Goal: Transaction & Acquisition: Purchase product/service

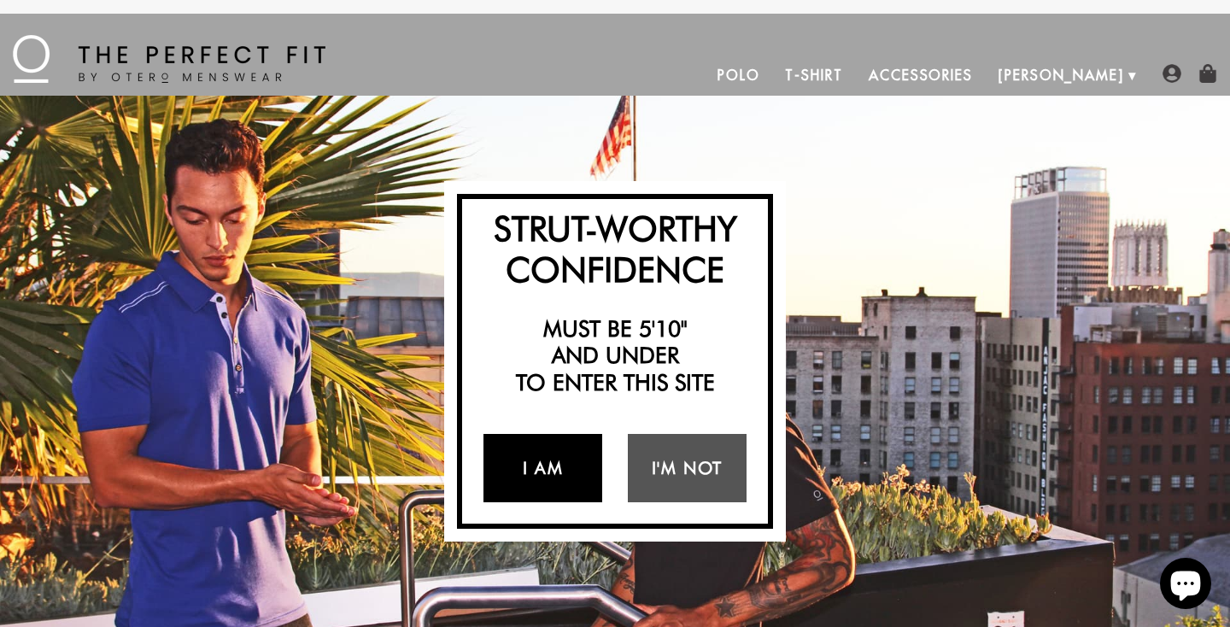
click at [557, 477] on link "I Am" at bounding box center [542, 468] width 119 height 68
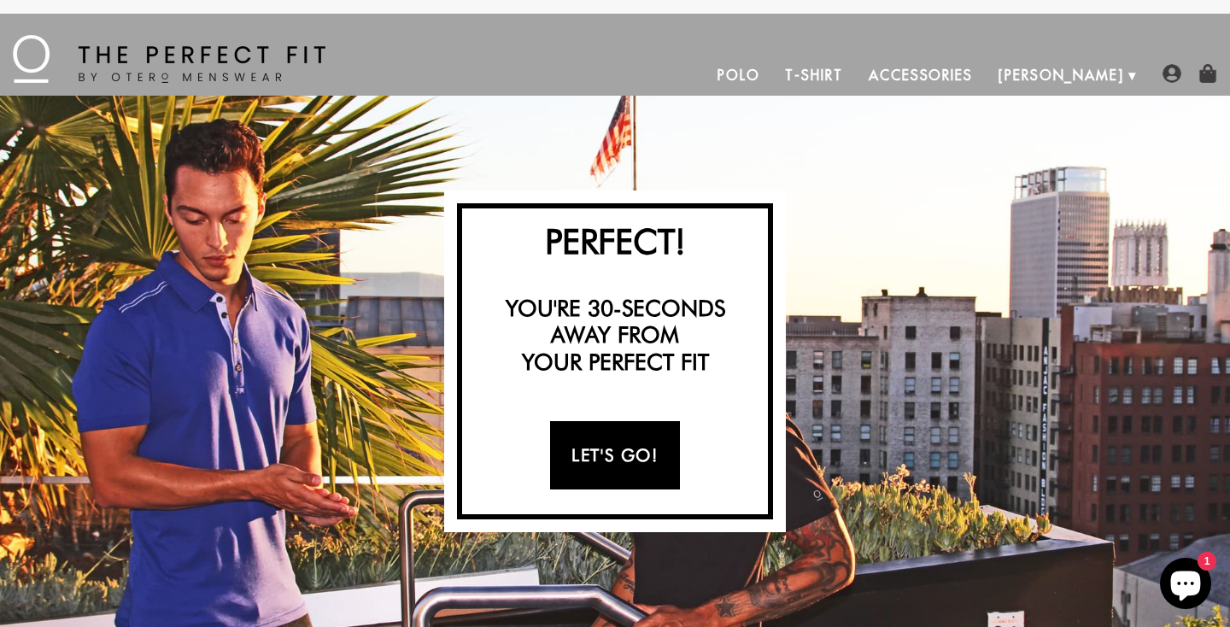
click at [630, 458] on link "Let's Go!" at bounding box center [614, 455] width 129 height 68
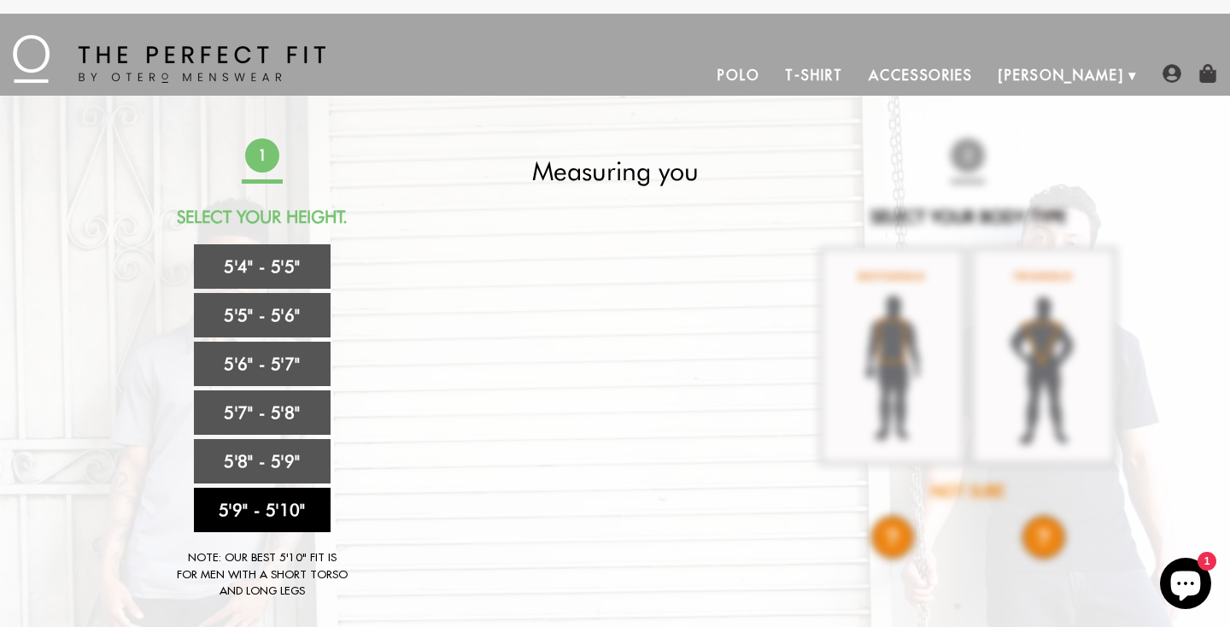
click at [278, 508] on link "5'9" - 5'10"" at bounding box center [262, 510] width 137 height 44
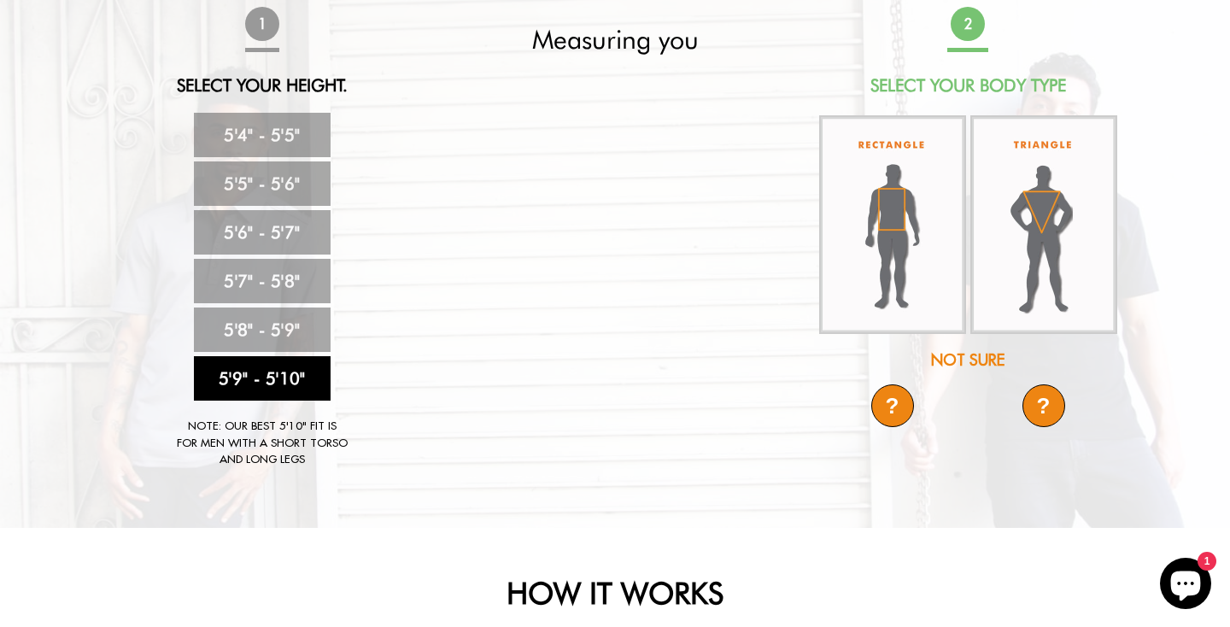
scroll to position [134, 0]
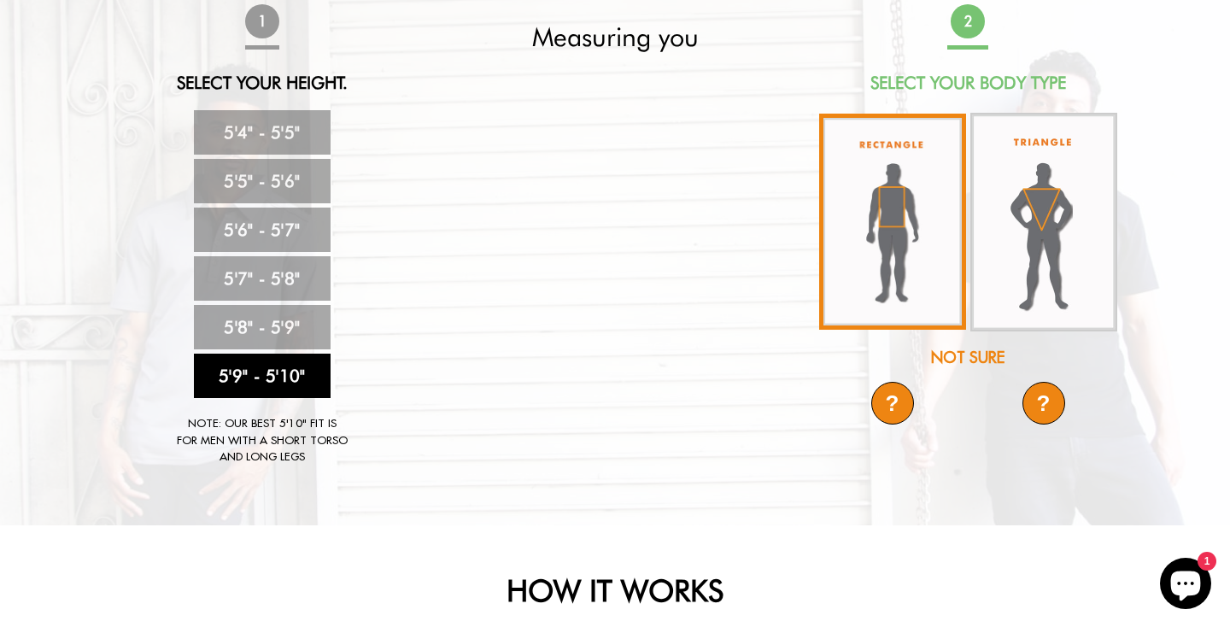
click at [890, 217] on img at bounding box center [892, 222] width 147 height 216
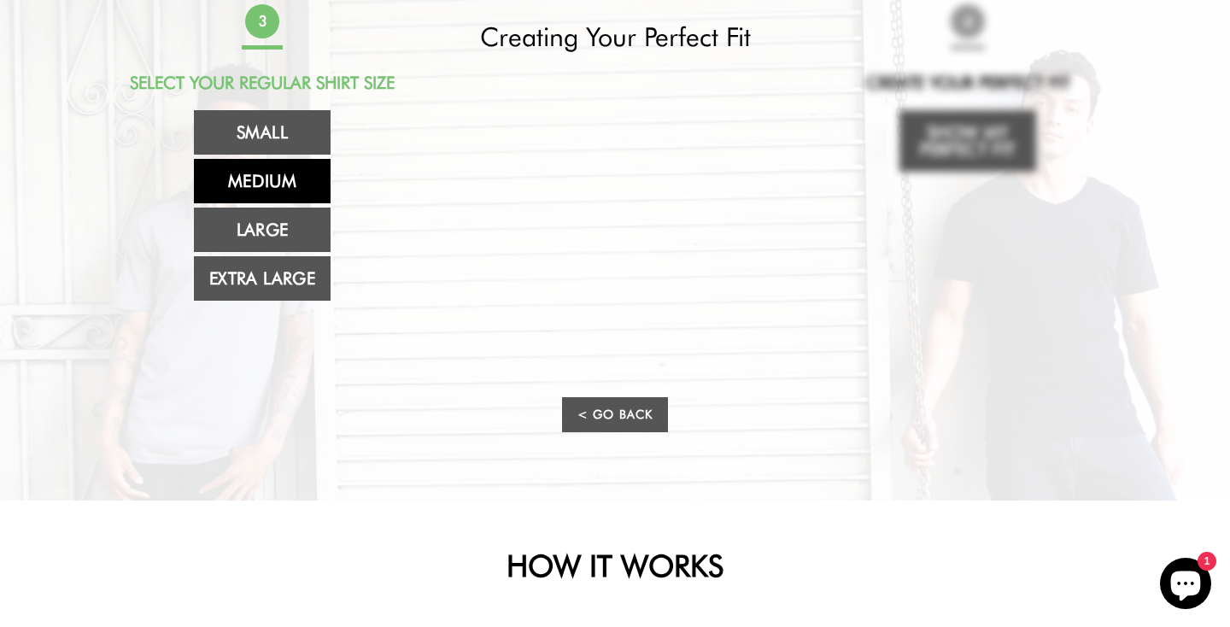
click at [288, 189] on link "Medium" at bounding box center [262, 181] width 137 height 44
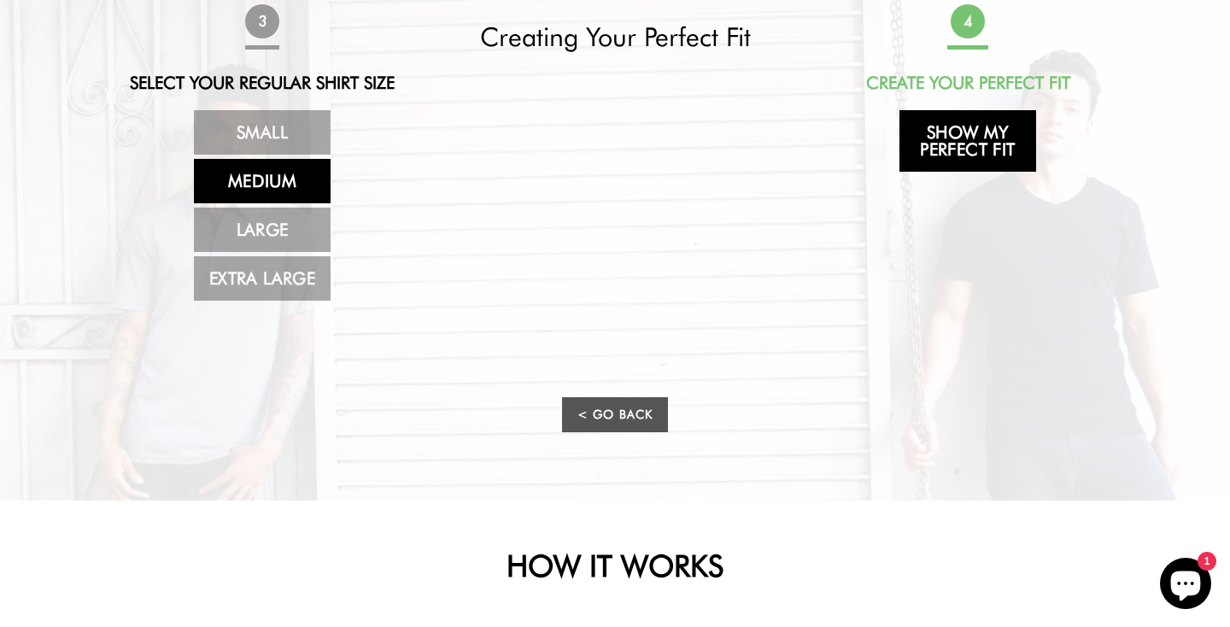
click at [951, 143] on link "Show My Perfect Fit" at bounding box center [967, 140] width 137 height 61
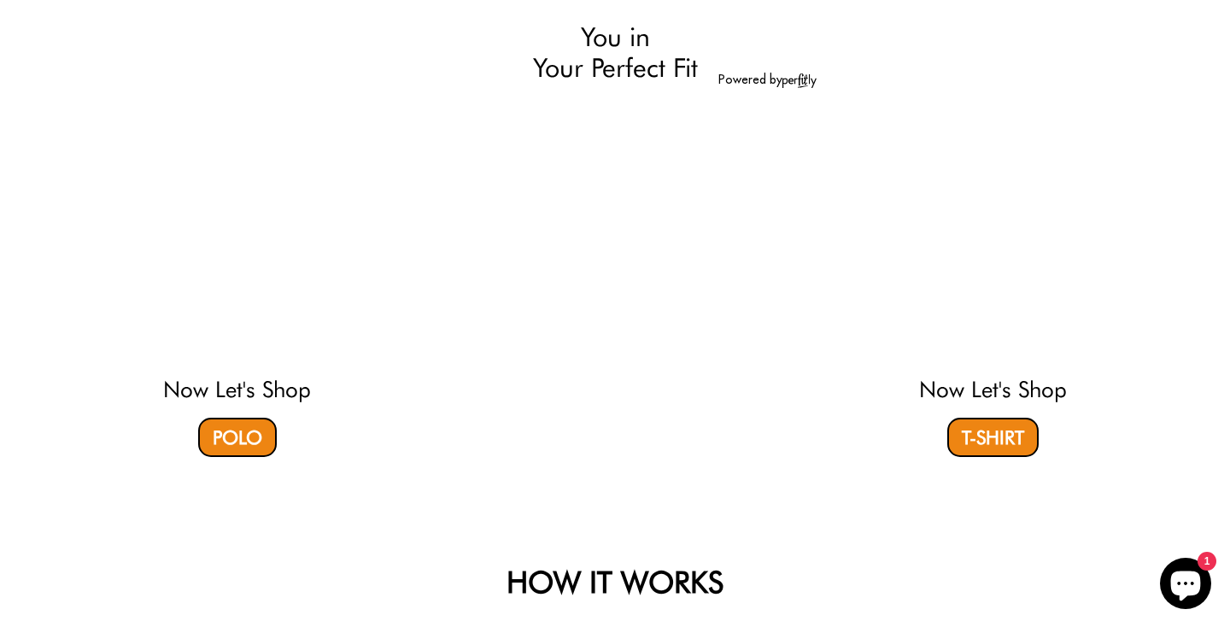
select select "59-510"
select select "M"
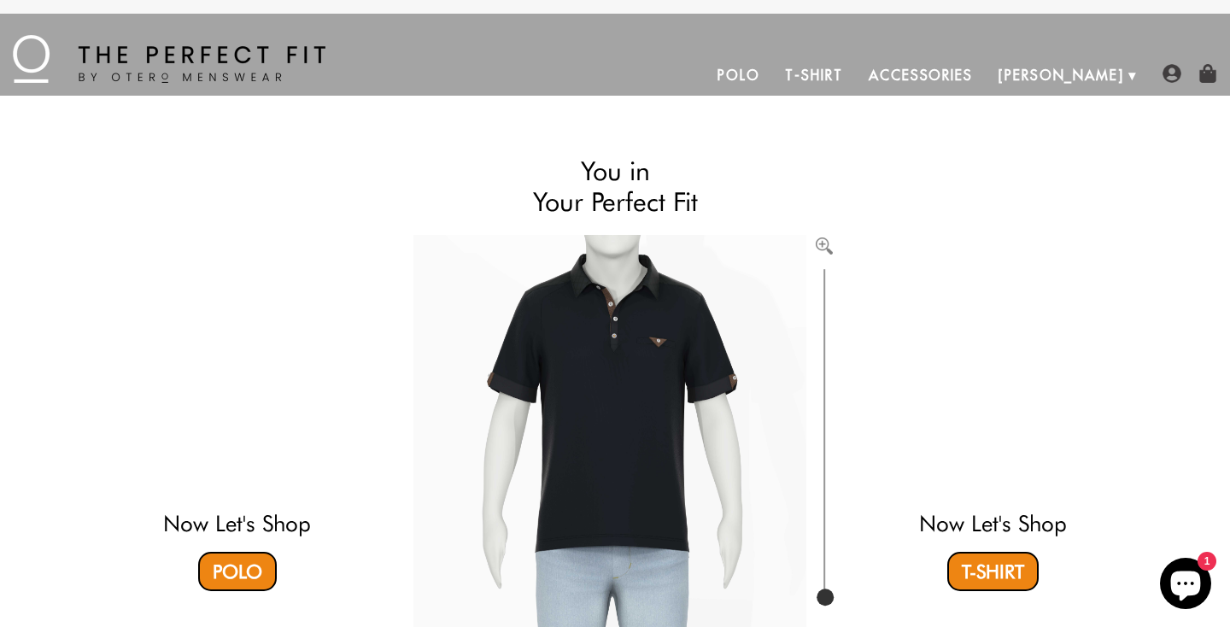
scroll to position [0, 0]
click at [773, 78] on link "Polo" at bounding box center [739, 75] width 68 height 41
